Goal: Task Accomplishment & Management: Manage account settings

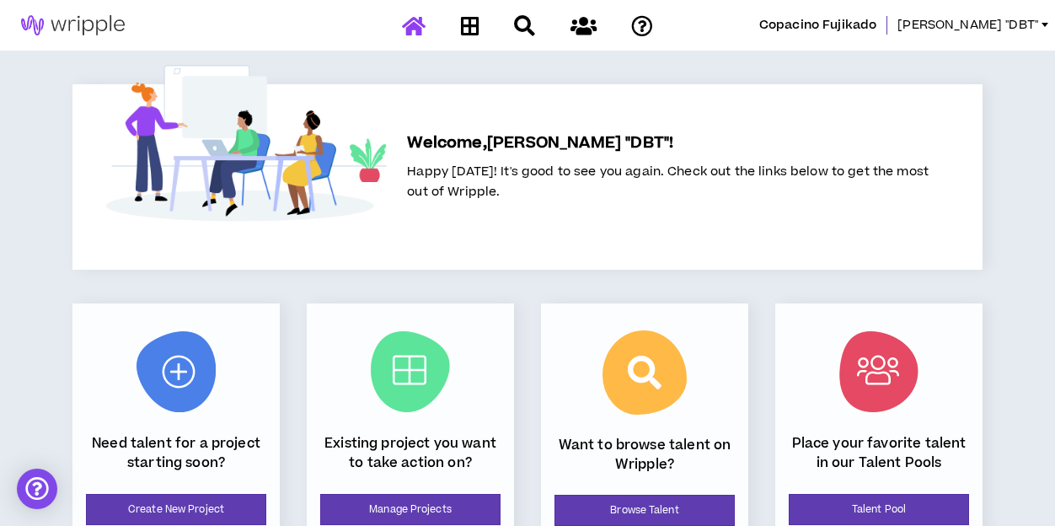
click at [981, 28] on span "[PERSON_NAME] "DBT"" at bounding box center [967, 25] width 141 height 19
click at [480, 20] on link at bounding box center [470, 25] width 27 height 29
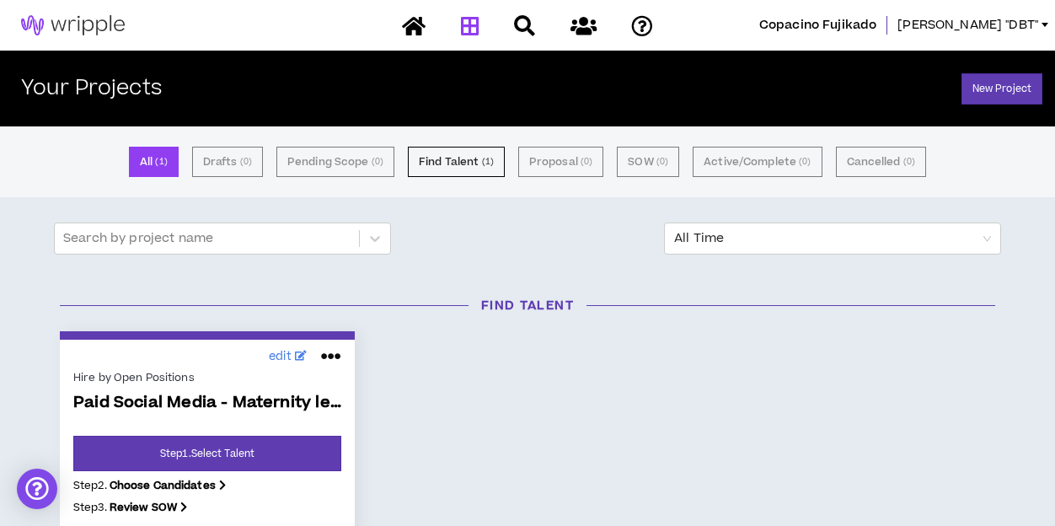
click at [335, 357] on icon at bounding box center [331, 356] width 20 height 27
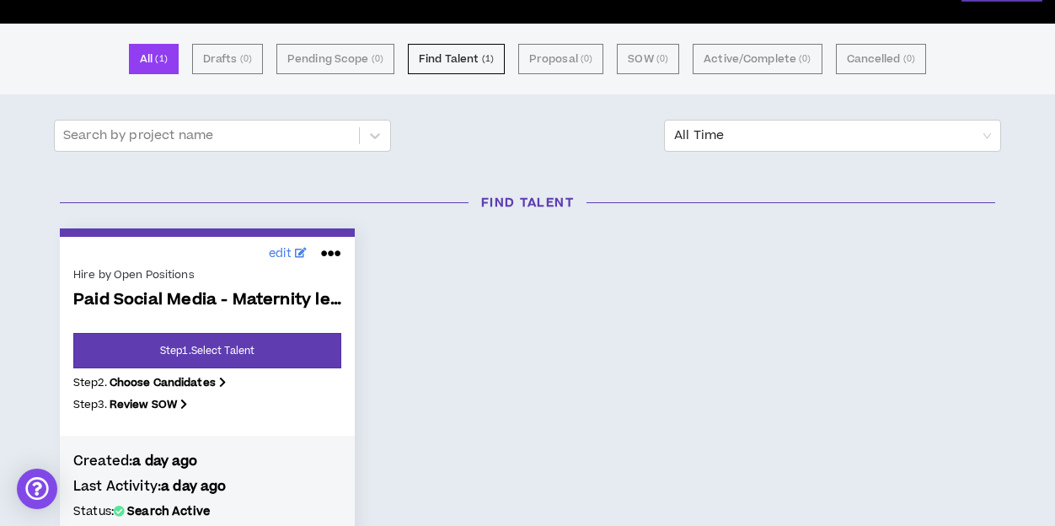
scroll to position [115, 0]
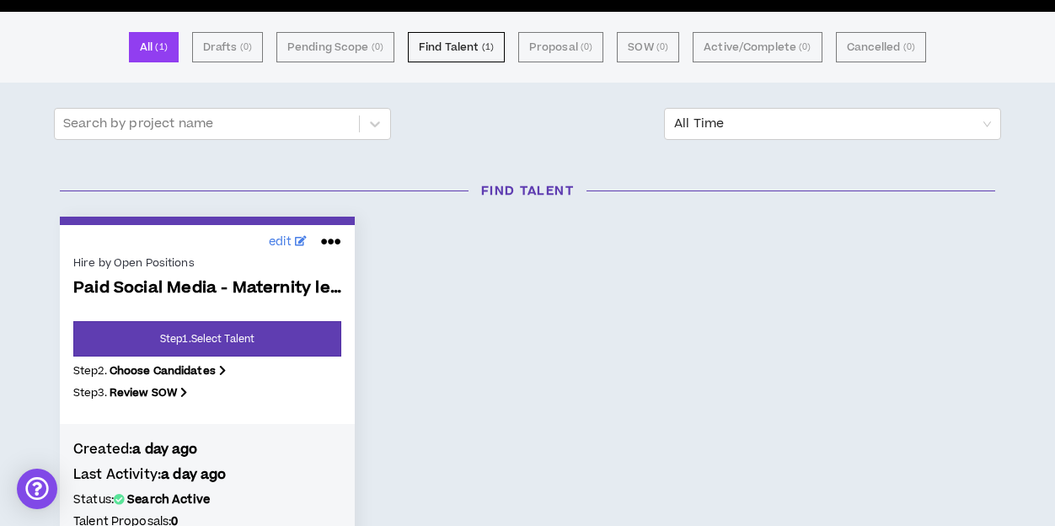
click at [209, 375] on b "Choose Candidates" at bounding box center [163, 370] width 106 height 15
click at [272, 393] on p "Step 3 . Review SOW" at bounding box center [207, 392] width 268 height 15
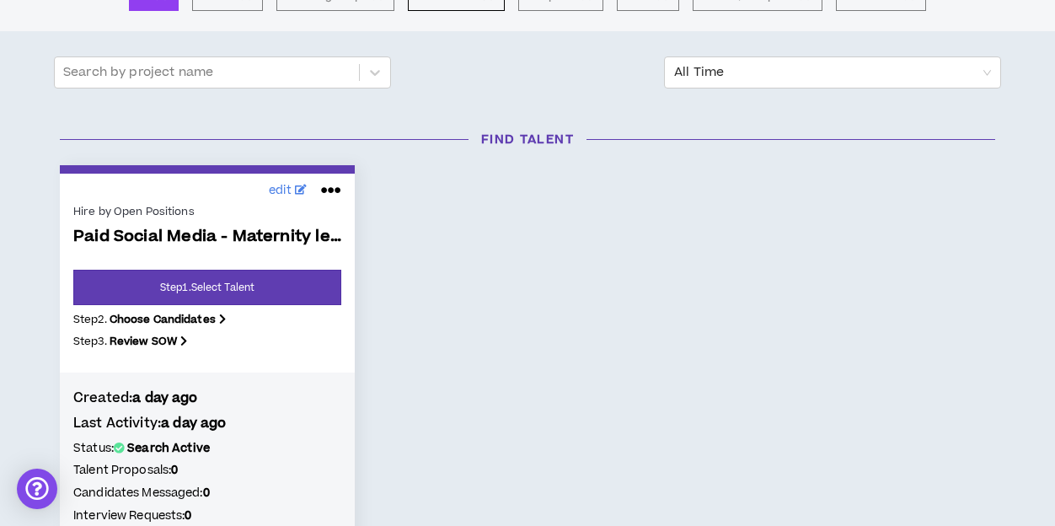
scroll to position [229, 0]
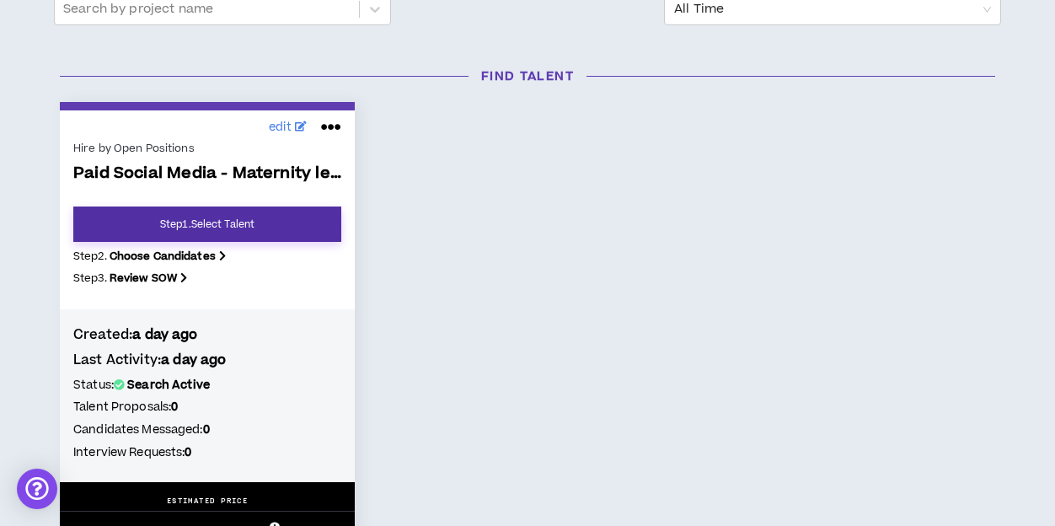
click at [257, 222] on link "Step 1 . Select Talent" at bounding box center [207, 223] width 268 height 35
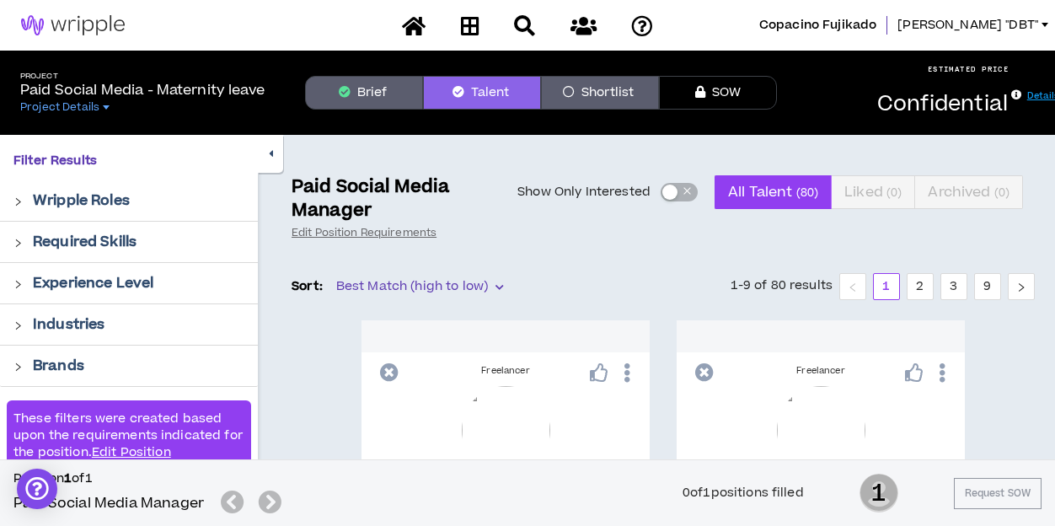
click at [636, 338] on div at bounding box center [505, 336] width 288 height 32
click at [106, 108] on div at bounding box center [106, 107] width 7 height 4
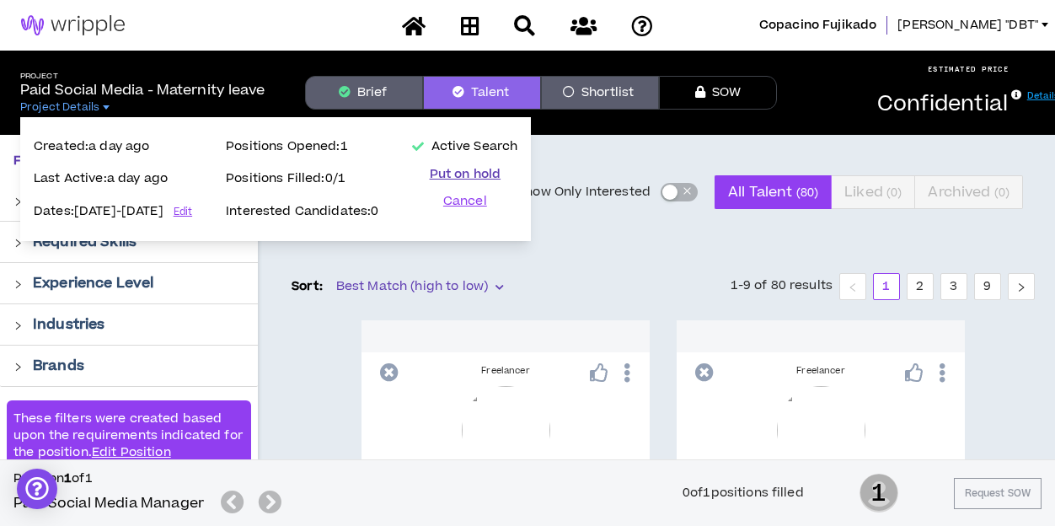
click at [511, 175] on button "Put on hold" at bounding box center [464, 174] width 105 height 17
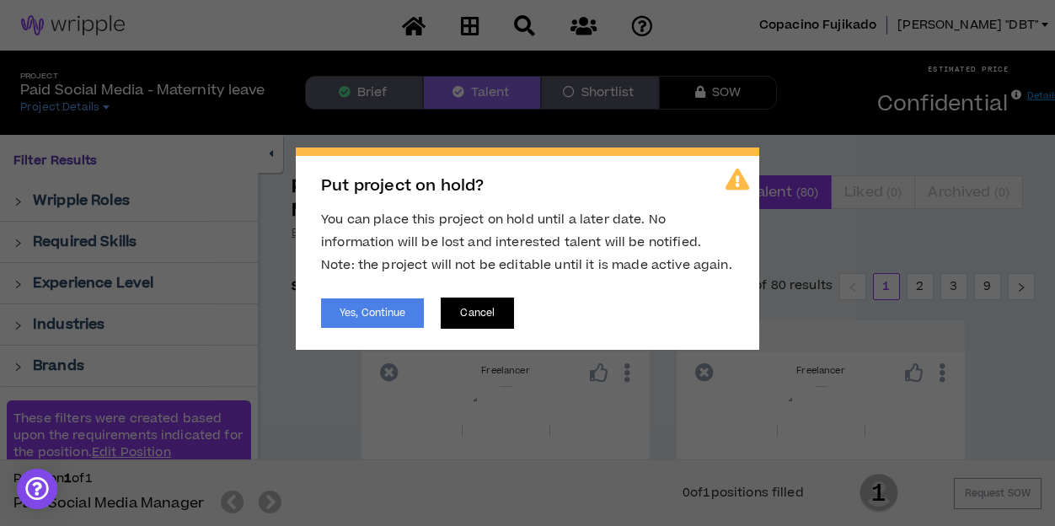
click at [486, 316] on button "Cancel" at bounding box center [477, 312] width 73 height 31
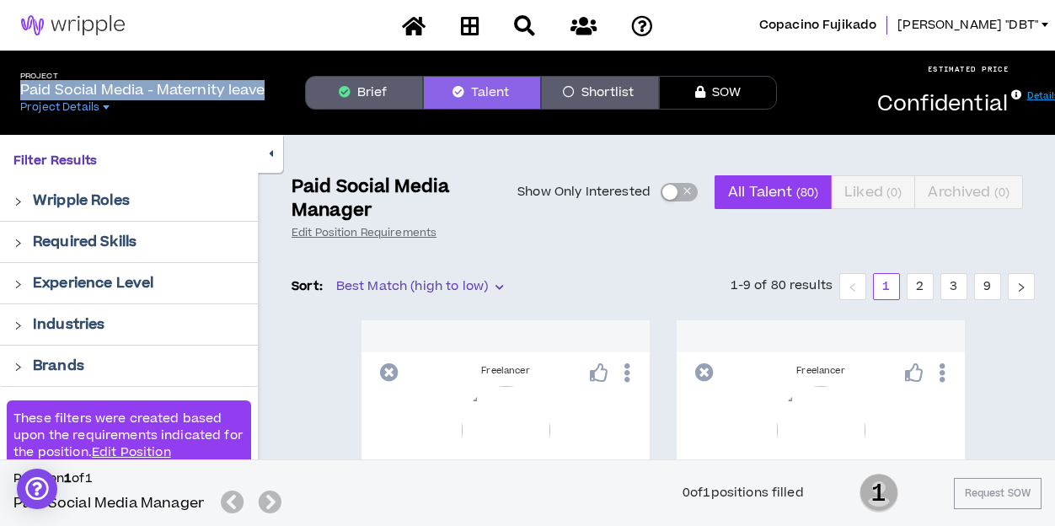
drag, startPoint x: 277, startPoint y: 94, endPoint x: 18, endPoint y: 95, distance: 259.5
click at [18, 95] on div "Project Paid Social Media - Maternity leave Project Details" at bounding box center [149, 93] width 285 height 43
copy p "Paid Social Media - Maternity leave"
